Goal: Information Seeking & Learning: Learn about a topic

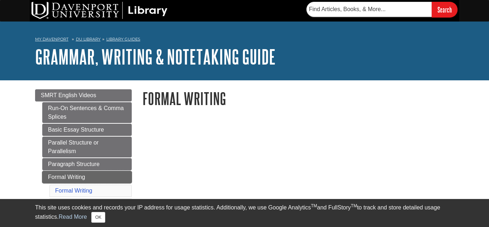
click at [52, 183] on link "Formal Writing" at bounding box center [87, 177] width 90 height 12
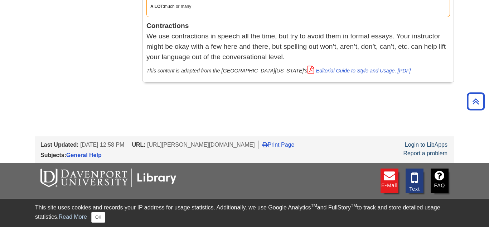
scroll to position [444, 0]
